Goal: Transaction & Acquisition: Purchase product/service

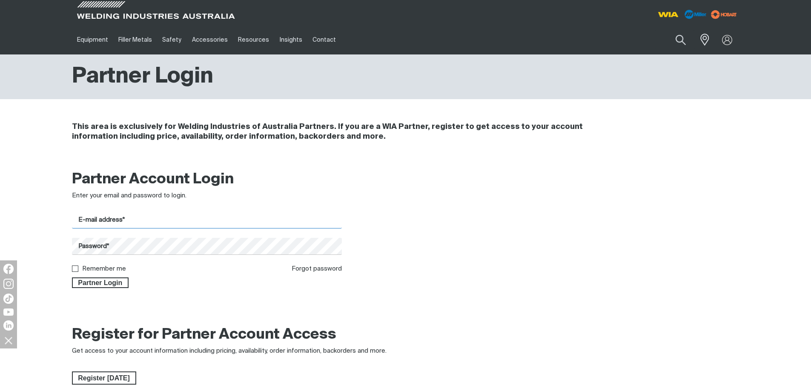
click at [115, 218] on input "E-mail address*" at bounding box center [207, 220] width 270 height 17
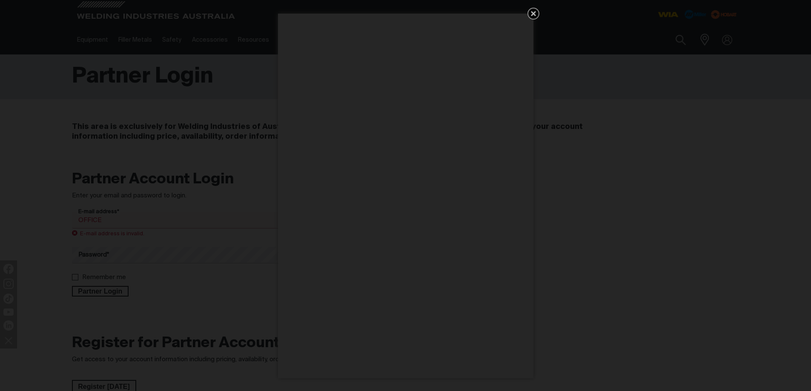
click at [534, 14] on icon "Get 5 WIA Welding Guides Free!" at bounding box center [533, 14] width 10 height 10
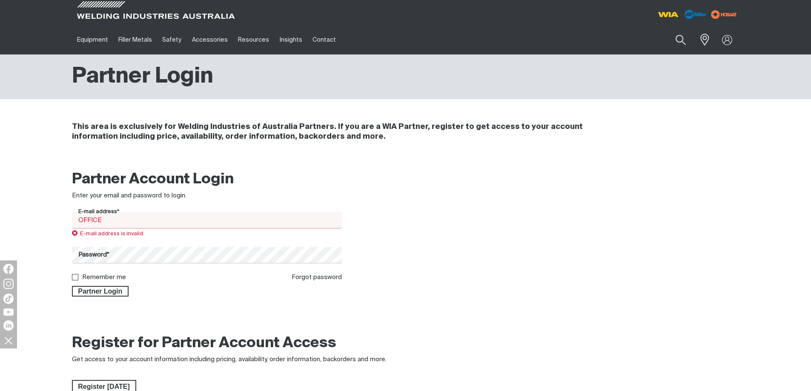
click at [110, 222] on input "OFFICE" at bounding box center [207, 220] width 270 height 17
type input "O"
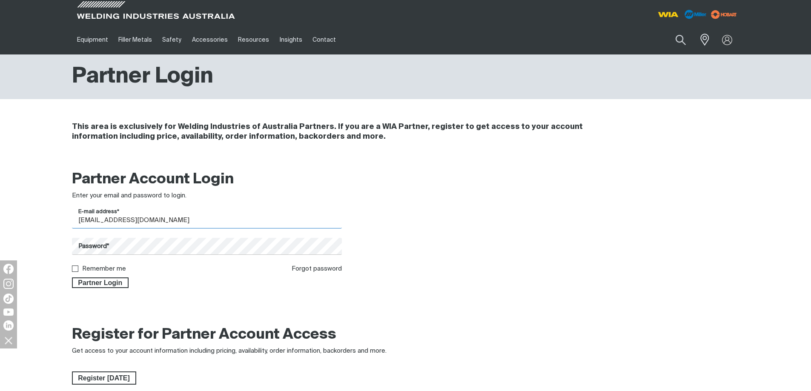
type input "office@insesa.com.au"
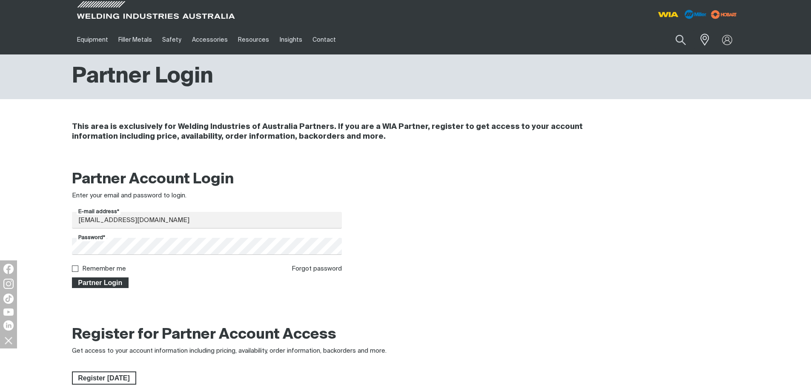
click at [84, 281] on span "Partner Login" at bounding box center [100, 282] width 55 height 11
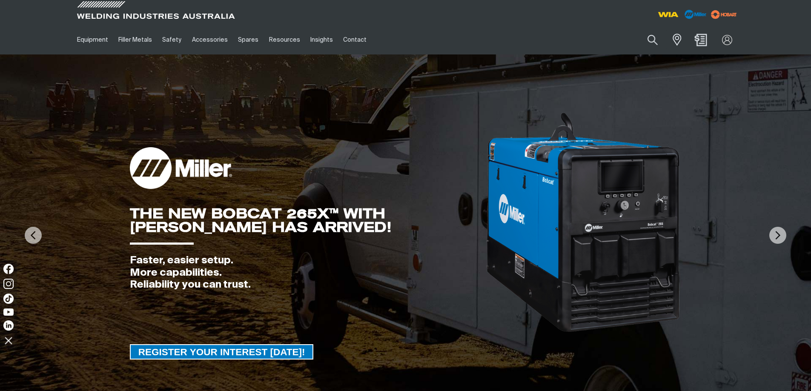
click at [700, 39] on img "Shopping cart (0 product(s))" at bounding box center [700, 40] width 12 height 12
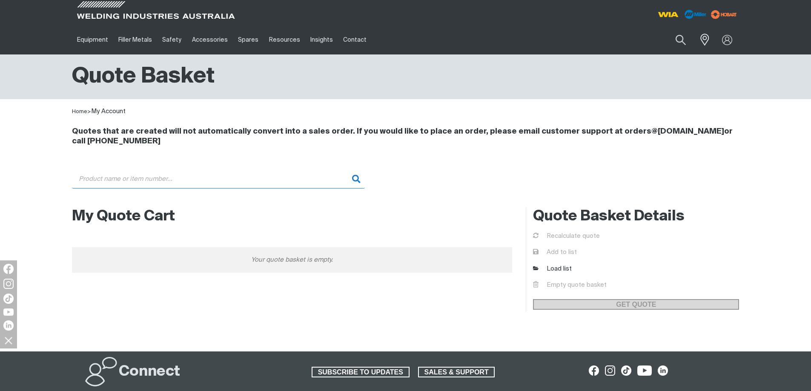
click at [85, 178] on input "Search" at bounding box center [218, 178] width 293 height 19
type input "m"
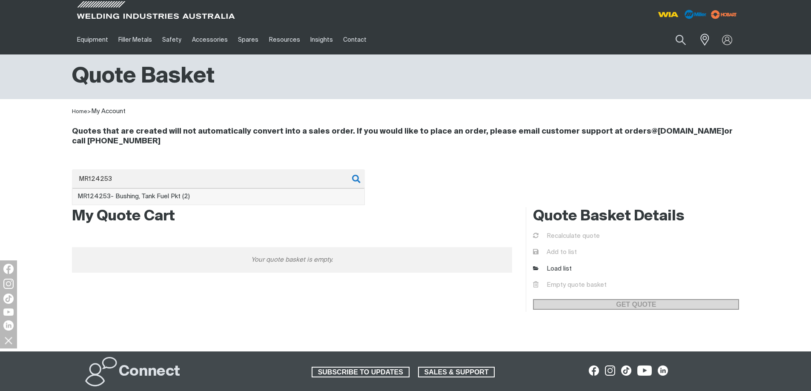
click at [92, 199] on span "MR124253" at bounding box center [93, 196] width 33 height 6
type input "MR124253 - Bushing, Tank Fuel Pkt (2)"
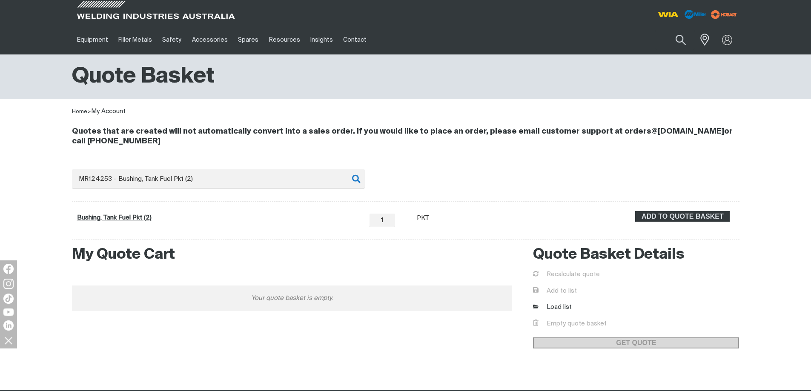
click at [149, 219] on link "Bushing, Tank Fuel Pkt (2)" at bounding box center [114, 217] width 74 height 6
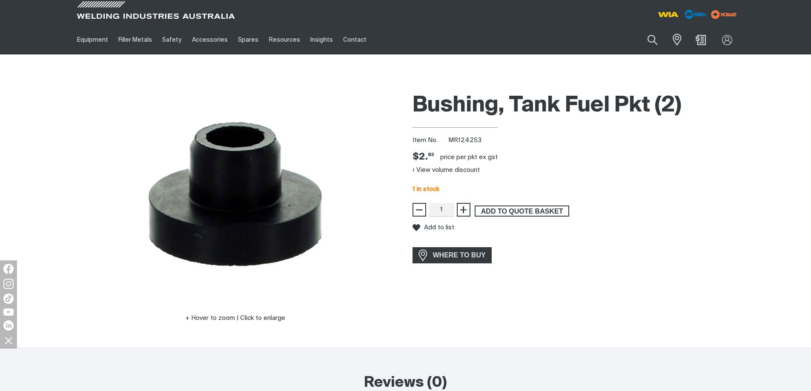
click at [487, 212] on span "ADD TO QUOTE BASKET" at bounding box center [521, 211] width 93 height 11
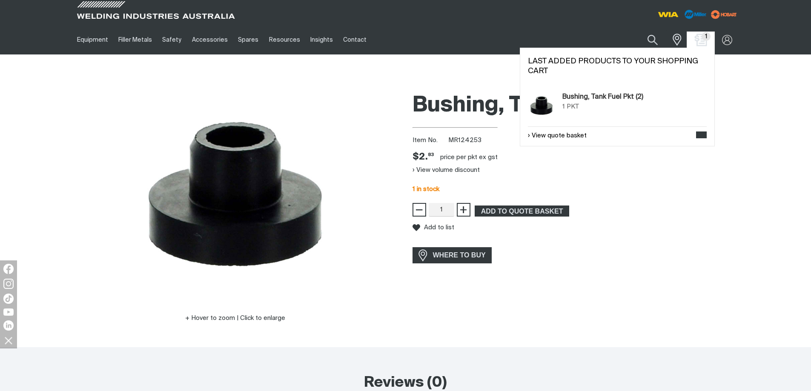
click at [698, 43] on img "Shopping cart (1 product(s))" at bounding box center [700, 40] width 12 height 12
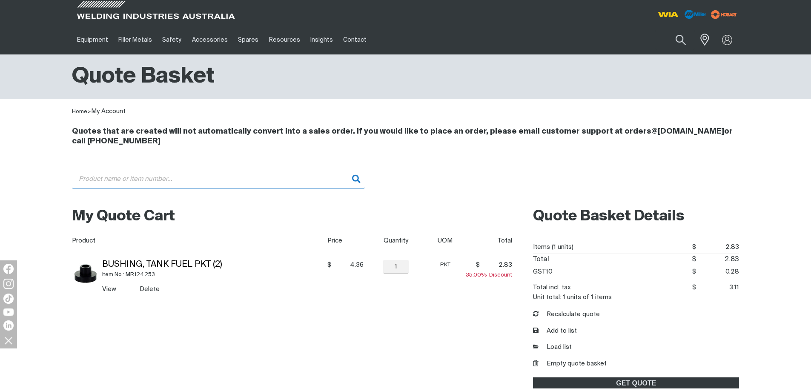
click at [93, 178] on input "Search" at bounding box center [218, 178] width 293 height 19
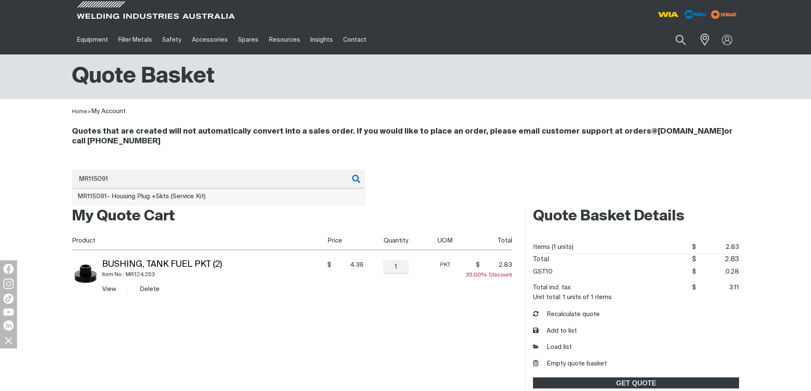
click at [169, 196] on span "MR115091 - Housing Plug +Skts (Service Kit)" at bounding box center [141, 196] width 128 height 6
type input "MR115091 - Housing Plug +Skts (Service Kit)"
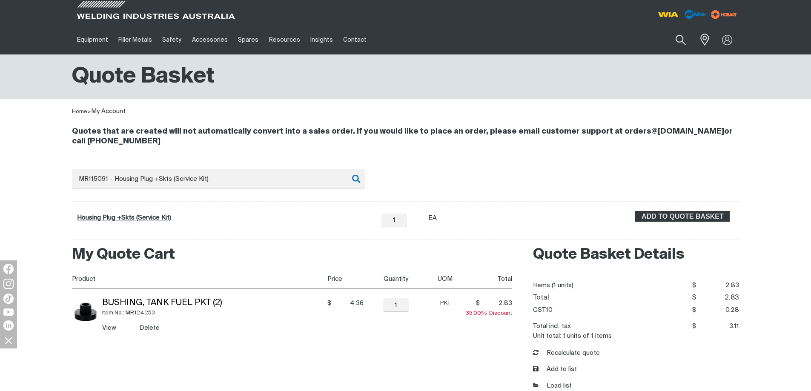
click at [138, 219] on link "Housing Plug +Skts (Service Kit)" at bounding box center [124, 217] width 94 height 6
